Goal: Contribute content: Contribute content

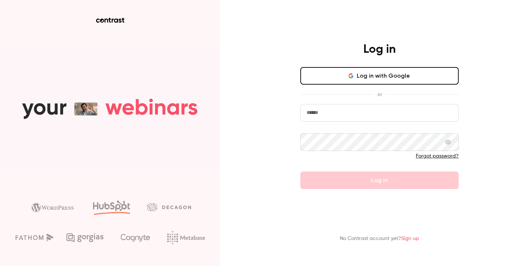
click at [332, 113] on input "email" at bounding box center [379, 113] width 158 height 18
type input "**********"
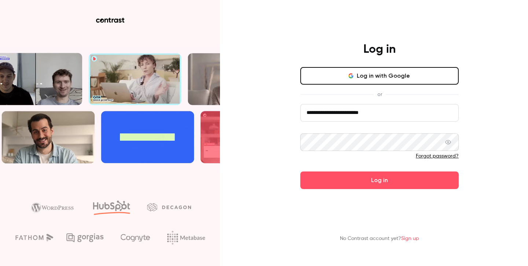
click at [448, 139] on icon at bounding box center [448, 142] width 6 height 6
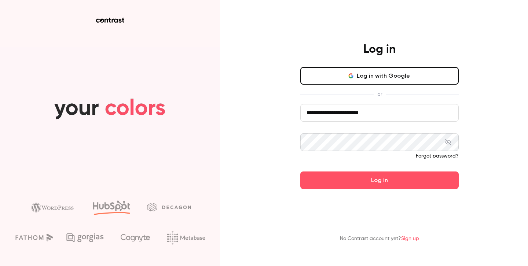
click at [300, 172] on button "Log in" at bounding box center [379, 181] width 158 height 18
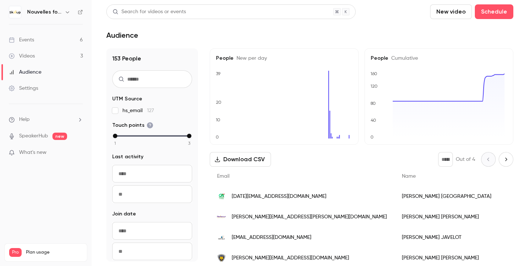
click at [52, 54] on link "Videos 3" at bounding box center [46, 56] width 92 height 16
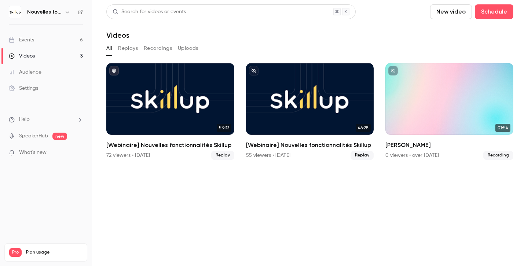
click at [65, 13] on icon "button" at bounding box center [68, 12] width 6 height 6
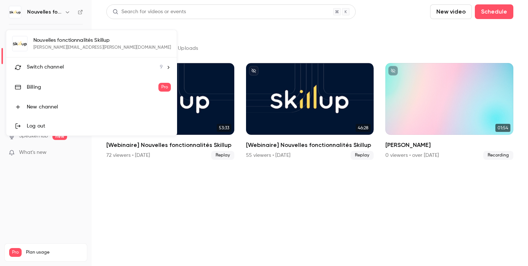
click at [63, 65] on span "Switch channel" at bounding box center [45, 67] width 37 height 8
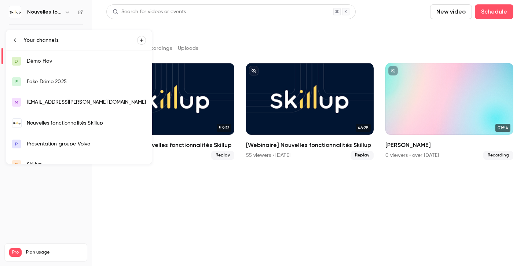
click at [70, 80] on div "Fake Démo 2025" at bounding box center [86, 81] width 119 height 7
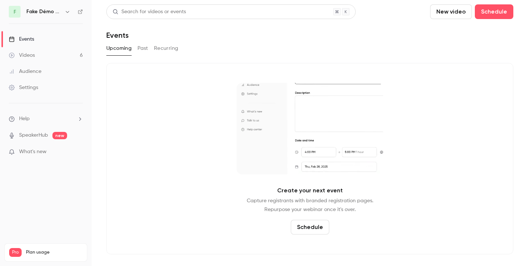
click at [453, 12] on button "New video" at bounding box center [451, 11] width 42 height 15
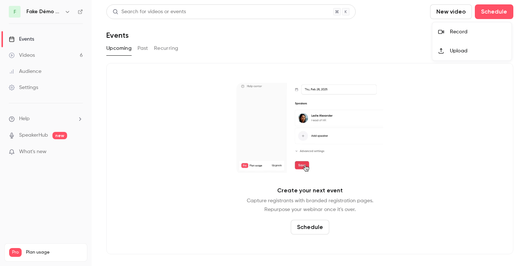
click at [454, 34] on div "Record" at bounding box center [478, 31] width 56 height 7
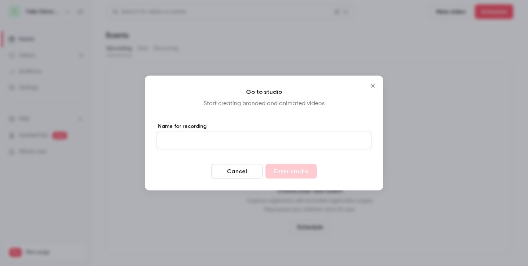
click at [230, 146] on input "Name for recording" at bounding box center [264, 141] width 215 height 18
type input "**********"
click at [304, 172] on button "Enter studio" at bounding box center [290, 171] width 51 height 15
